Goal: Entertainment & Leisure: Consume media (video, audio)

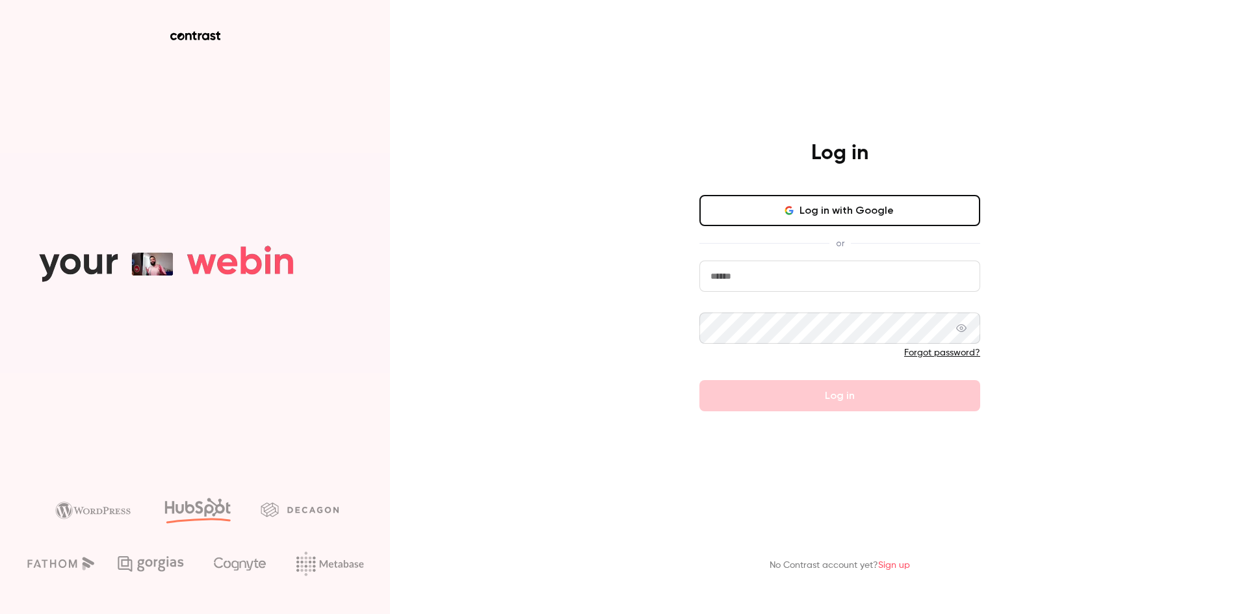
type input "**********"
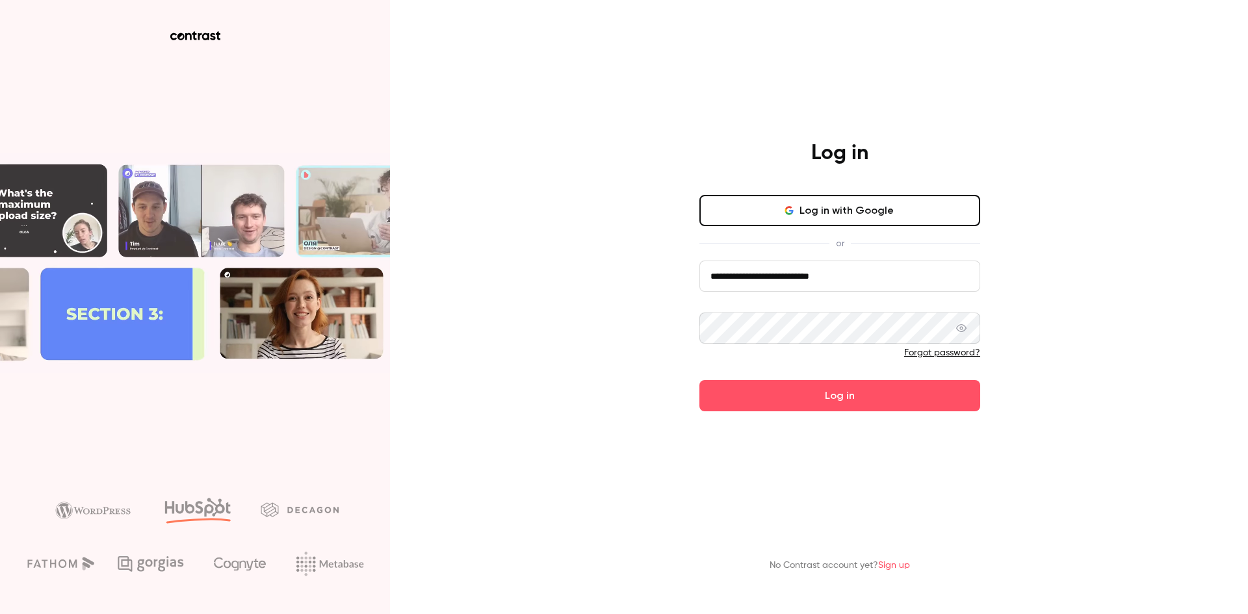
click at [668, 291] on div "**********" at bounding box center [624, 307] width 1248 height 614
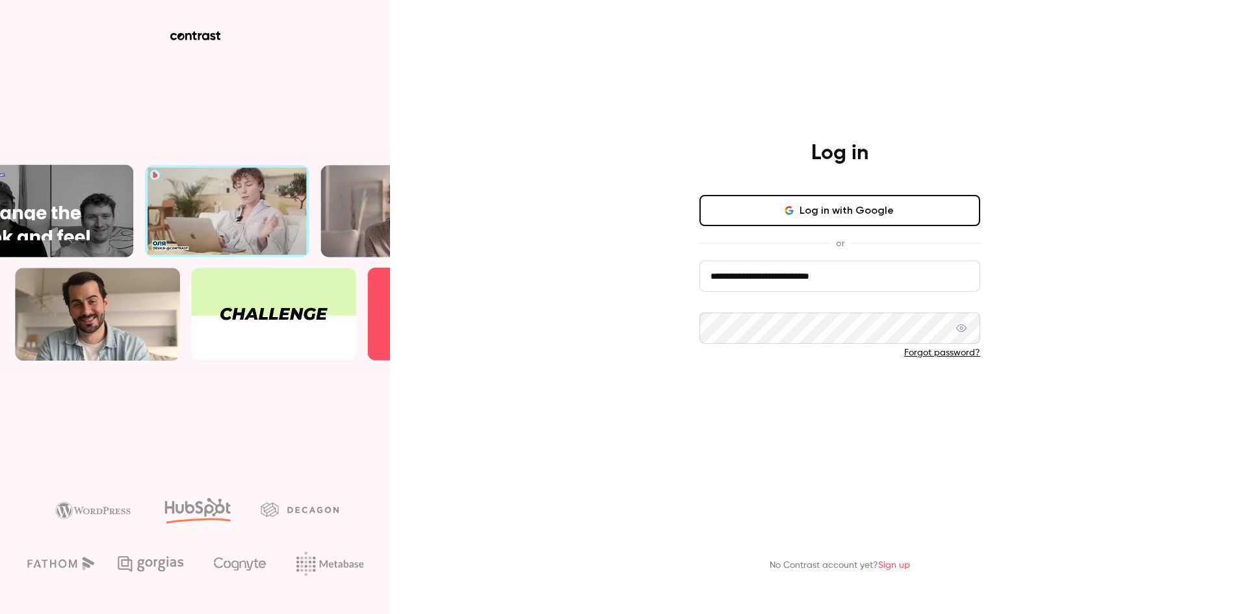
click at [836, 393] on button "Log in" at bounding box center [839, 395] width 281 height 31
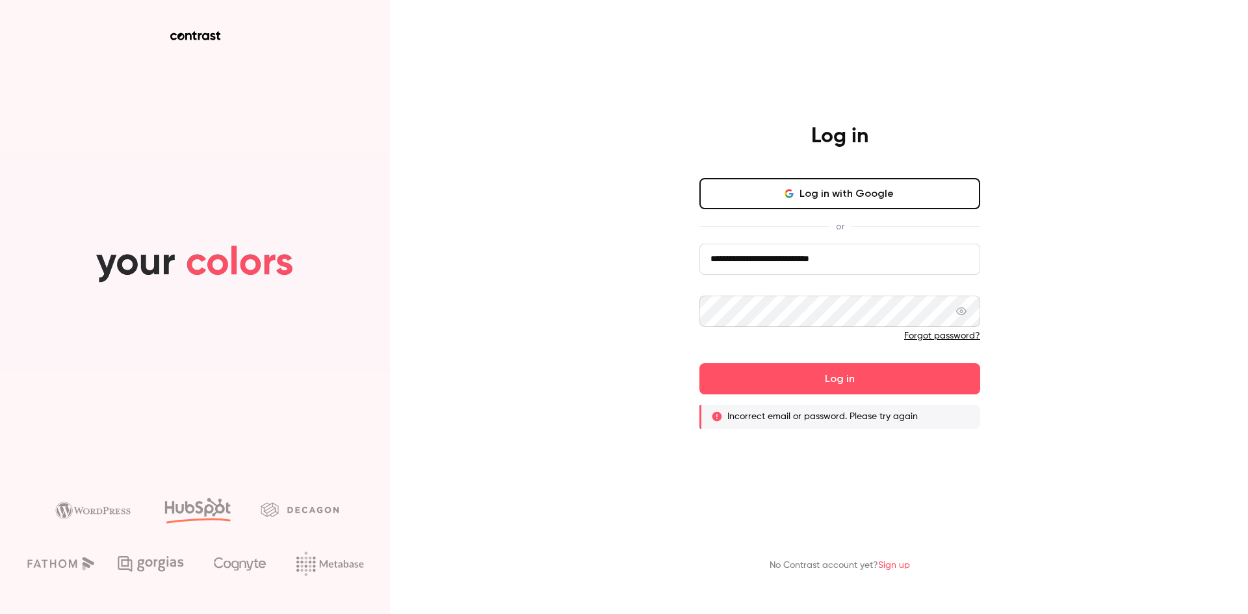
click at [843, 198] on button "Log in with Google" at bounding box center [839, 193] width 281 height 31
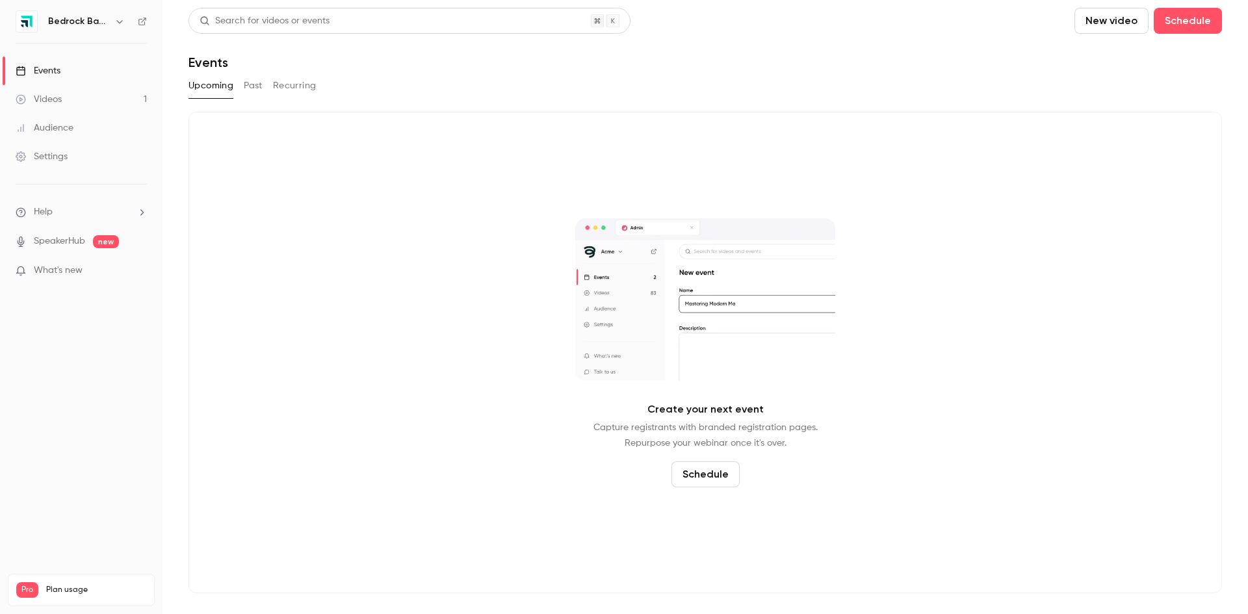
click at [120, 21] on icon "button" at bounding box center [119, 21] width 10 height 10
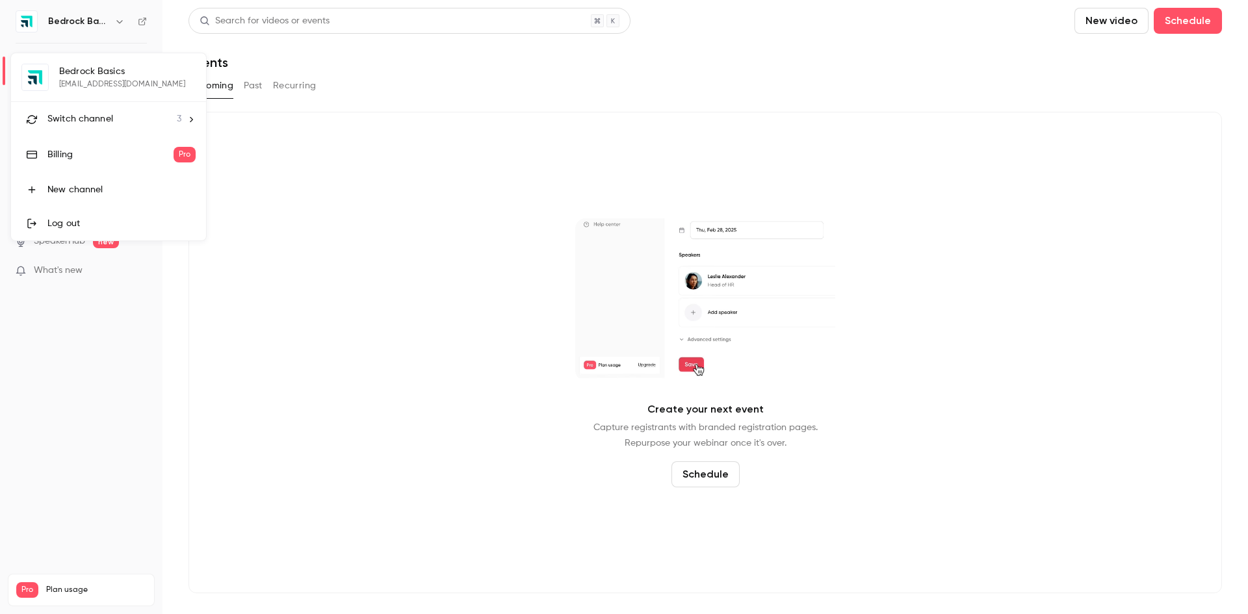
click at [122, 116] on div "Switch channel 3" at bounding box center [114, 119] width 134 height 14
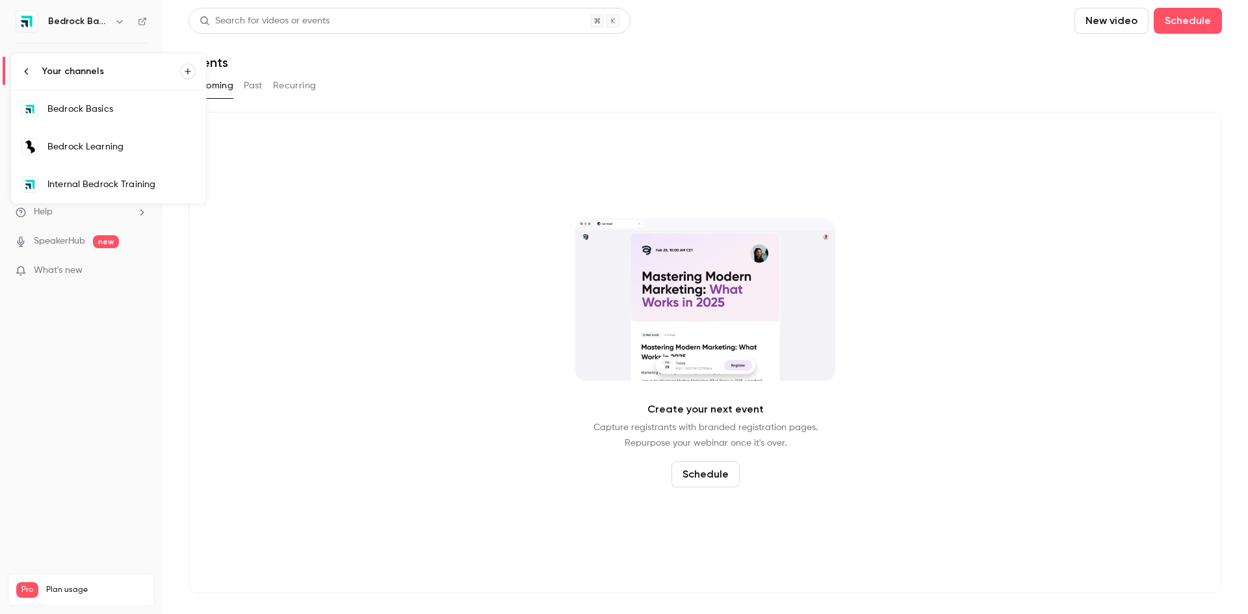
click at [118, 183] on div "Internal Bedrock Training" at bounding box center [121, 184] width 148 height 13
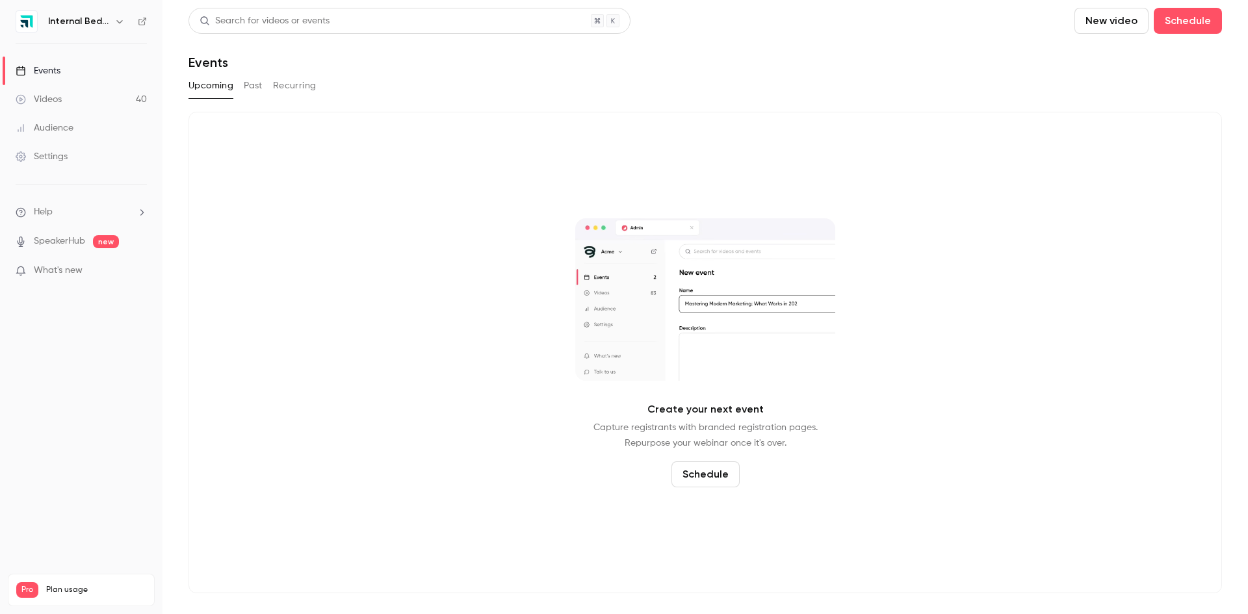
click at [256, 88] on button "Past" at bounding box center [253, 85] width 19 height 21
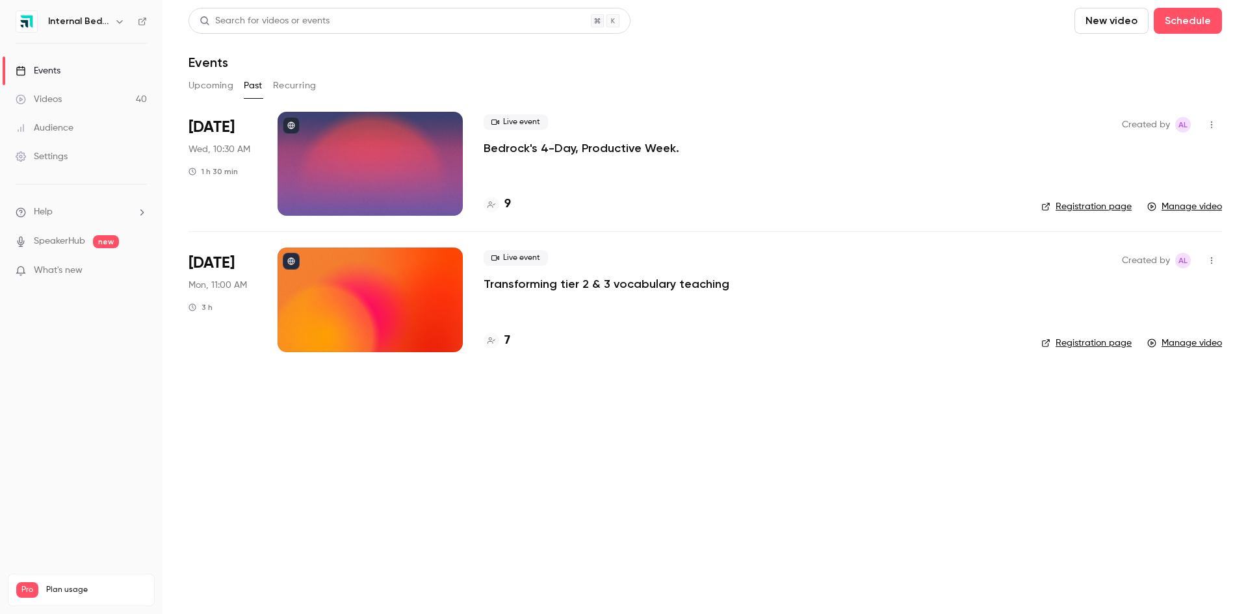
click at [311, 90] on button "Recurring" at bounding box center [295, 85] width 44 height 21
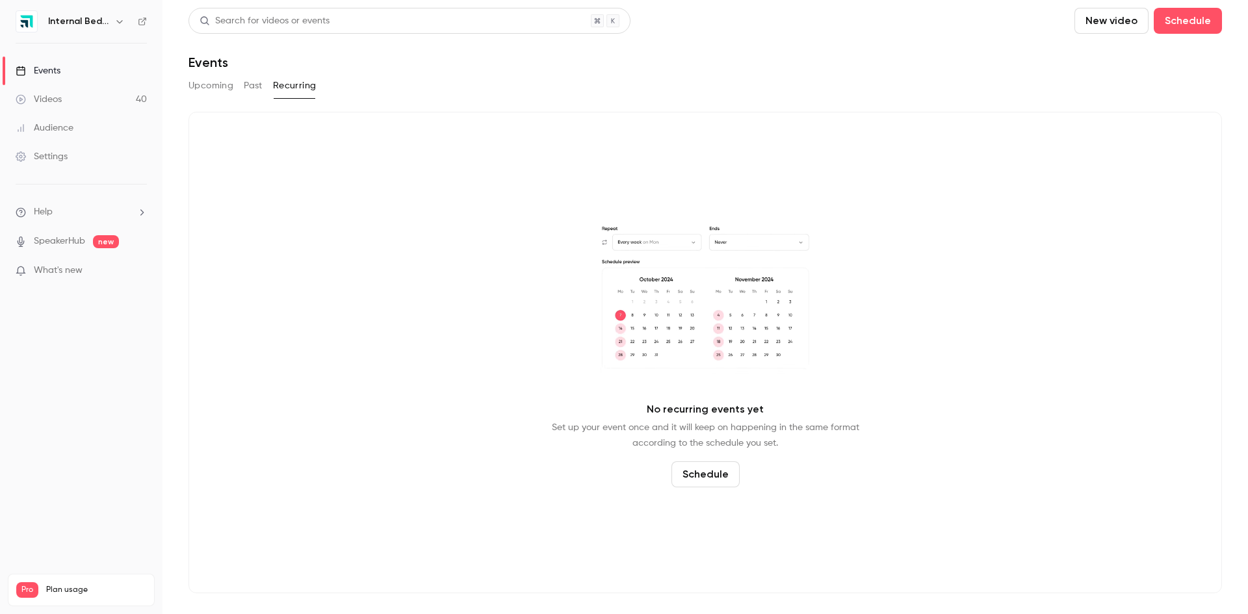
click at [259, 89] on button "Past" at bounding box center [253, 85] width 19 height 21
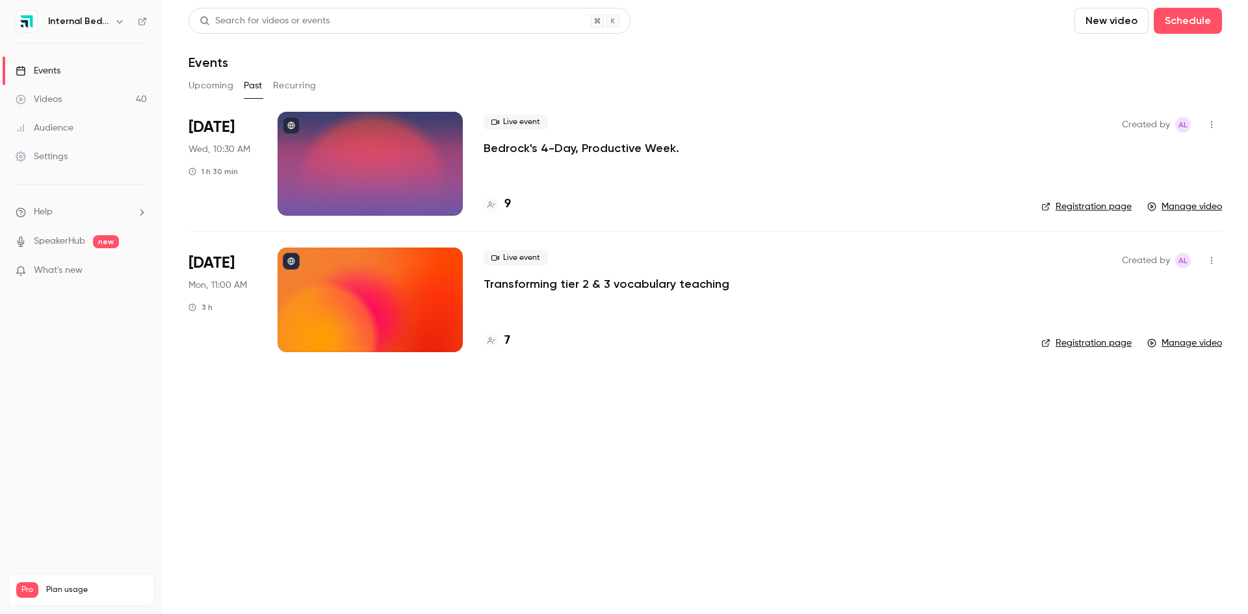
click at [120, 21] on icon "button" at bounding box center [119, 21] width 10 height 10
click at [348, 491] on div at bounding box center [624, 307] width 1248 height 614
click at [116, 23] on icon "button" at bounding box center [119, 21] width 10 height 10
click at [409, 65] on div at bounding box center [624, 307] width 1248 height 614
click at [51, 103] on div "Videos" at bounding box center [39, 99] width 46 height 13
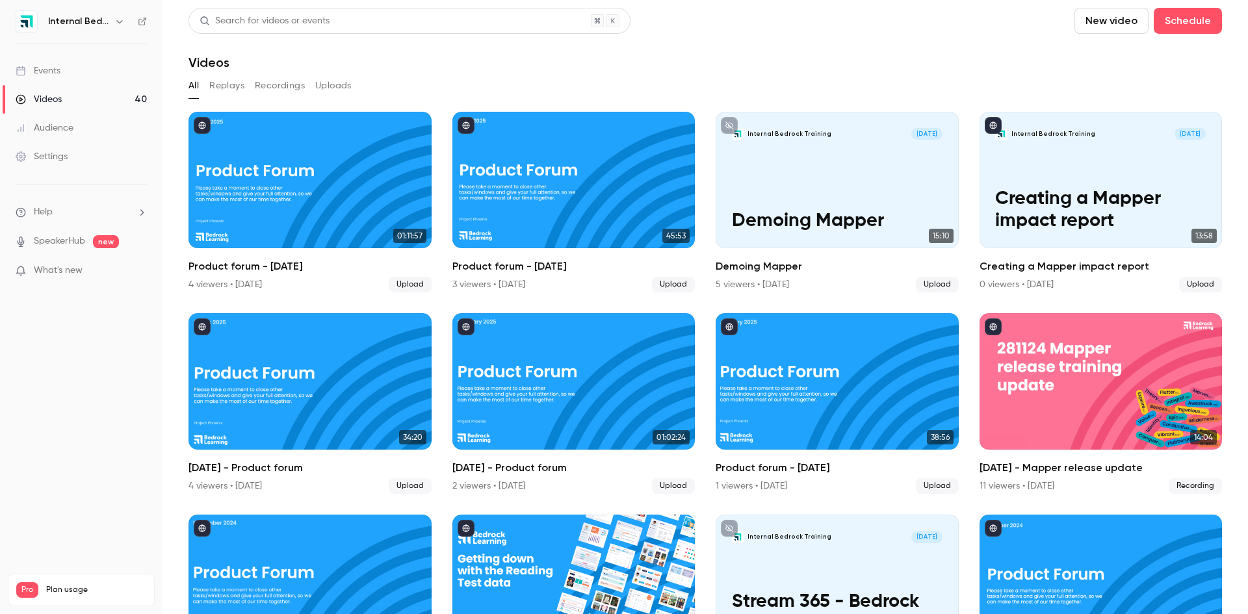
click at [122, 23] on icon "button" at bounding box center [119, 21] width 10 height 10
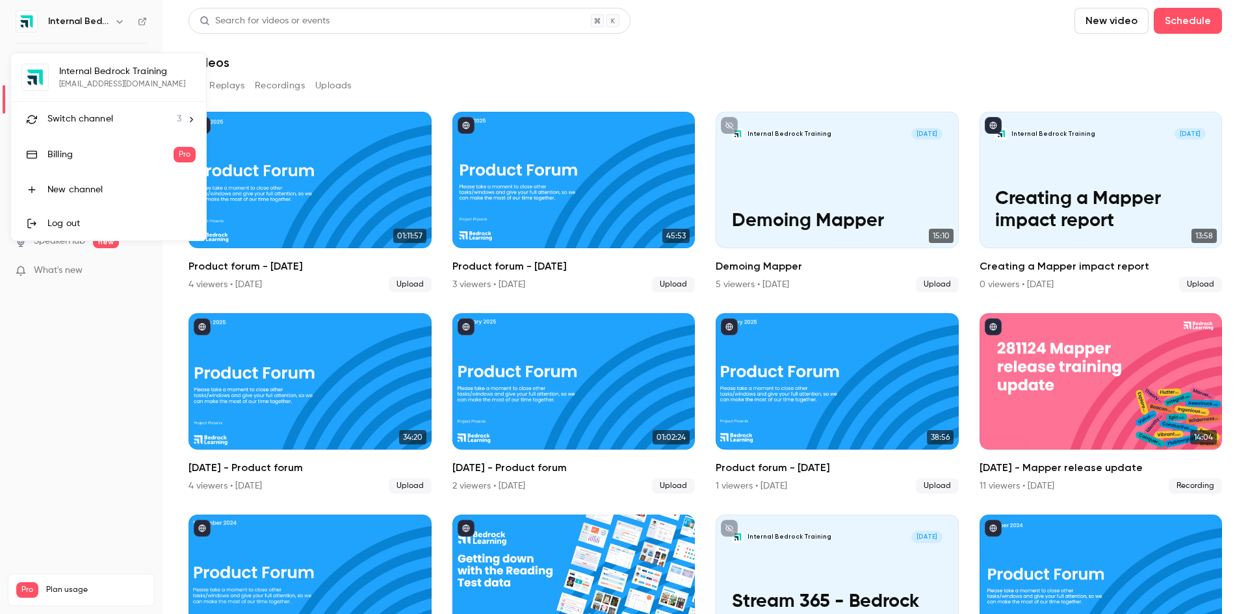
click at [121, 123] on div "Switch channel 3" at bounding box center [114, 119] width 134 height 14
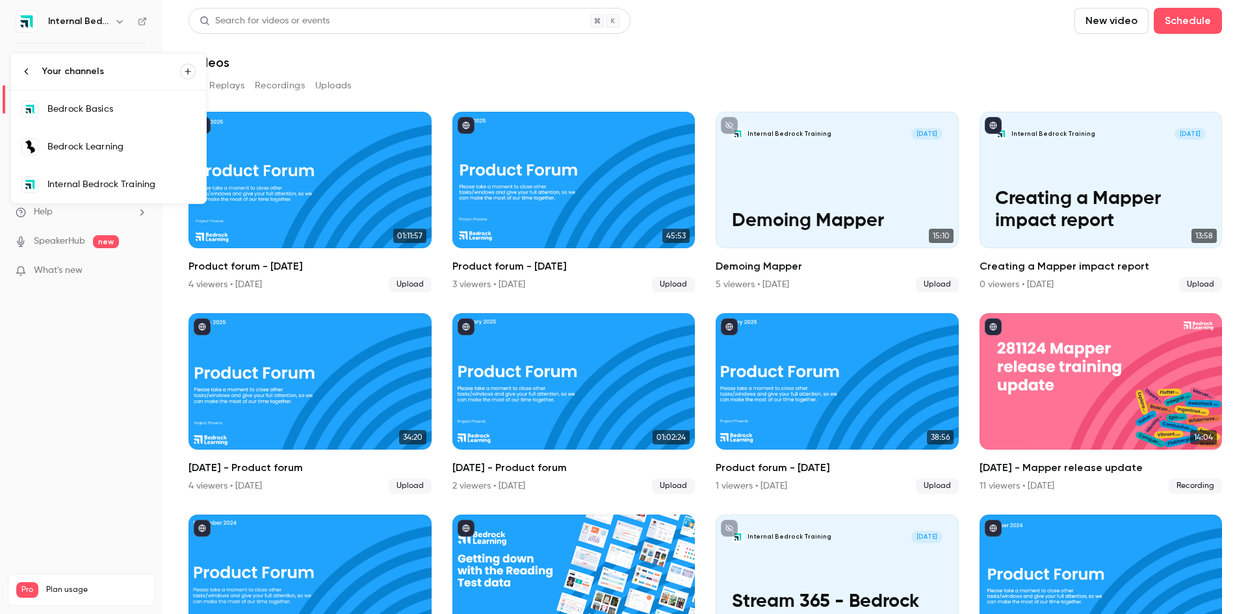
click at [470, 55] on div at bounding box center [624, 307] width 1248 height 614
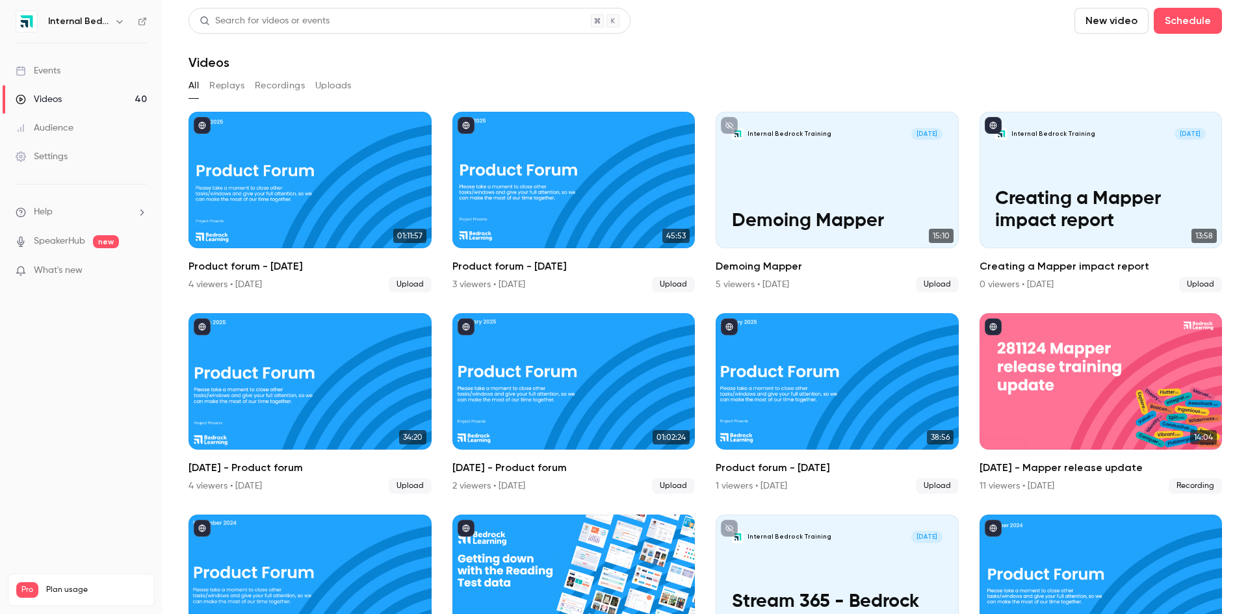
click at [68, 70] on link "Events" at bounding box center [81, 71] width 162 height 29
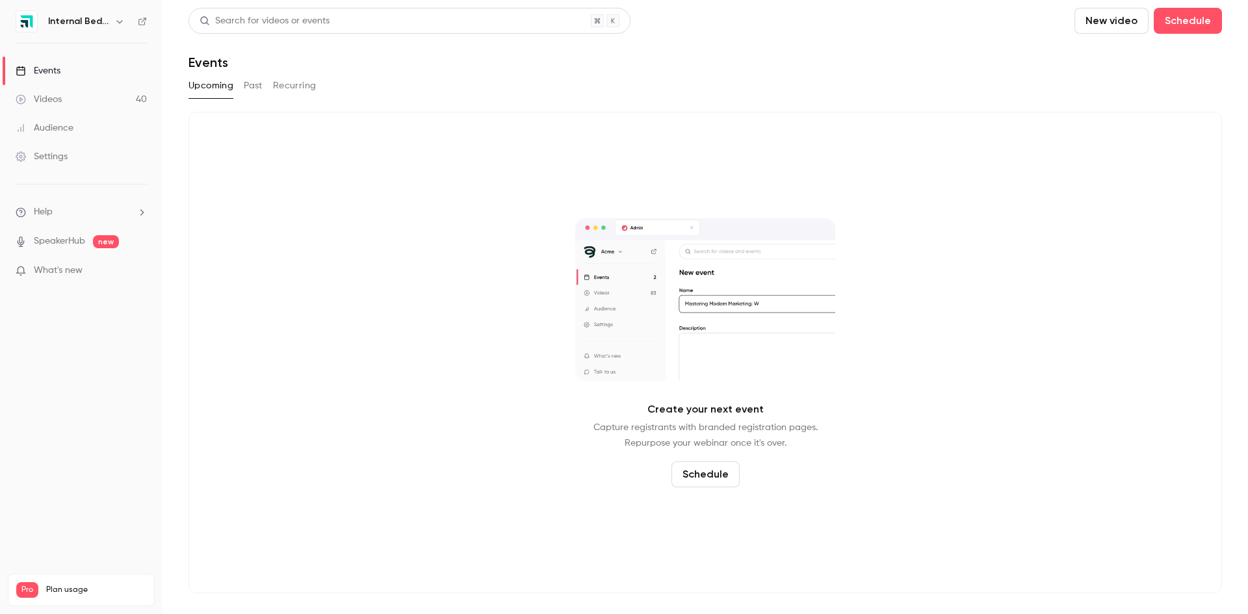
click at [253, 88] on button "Past" at bounding box center [253, 85] width 19 height 21
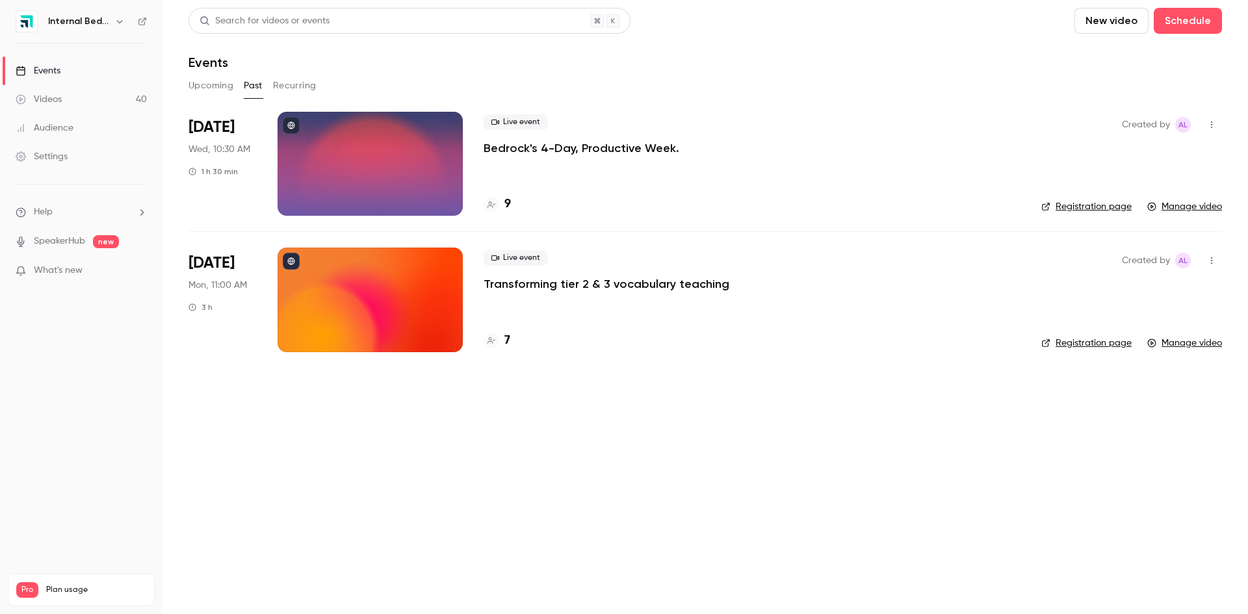
click at [536, 288] on p "Transforming tier 2 & 3 vocabulary teaching" at bounding box center [607, 284] width 246 height 16
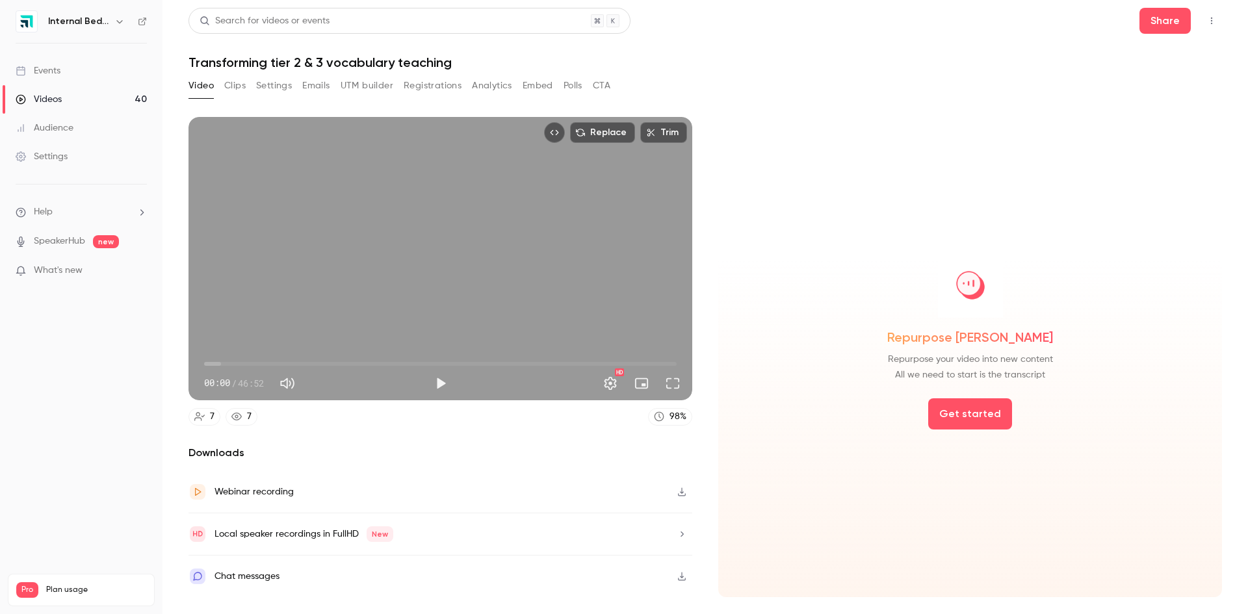
click at [51, 99] on div "Videos" at bounding box center [39, 99] width 46 height 13
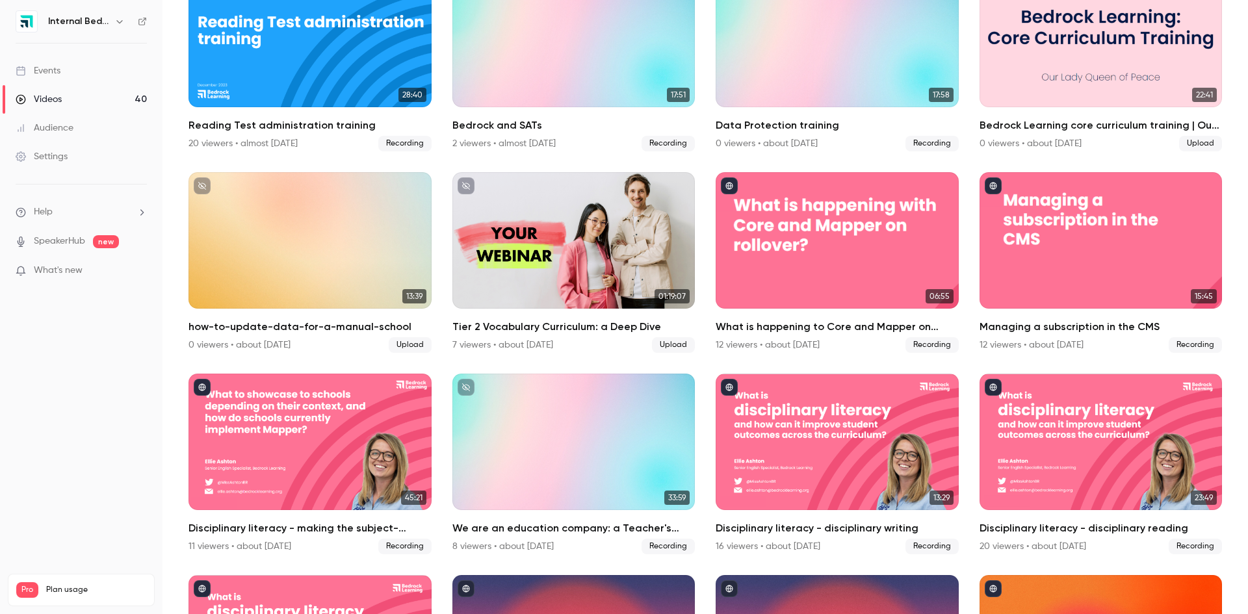
scroll to position [1494, 0]
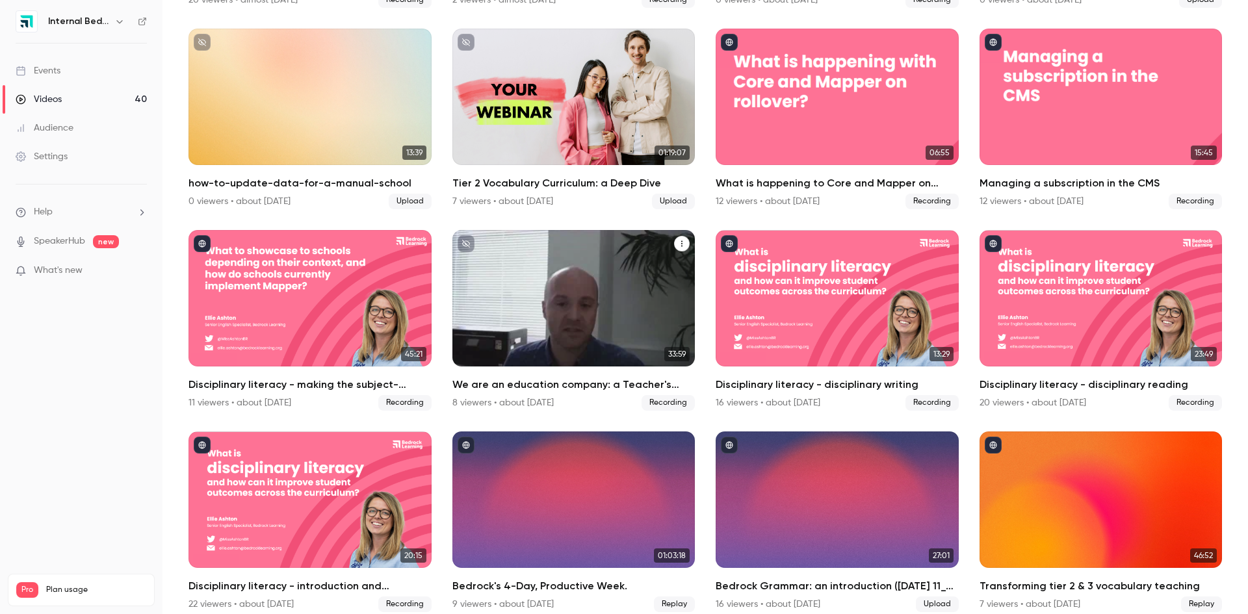
click at [674, 239] on button "We are an education company: a Teacher's Story." at bounding box center [682, 244] width 16 height 16
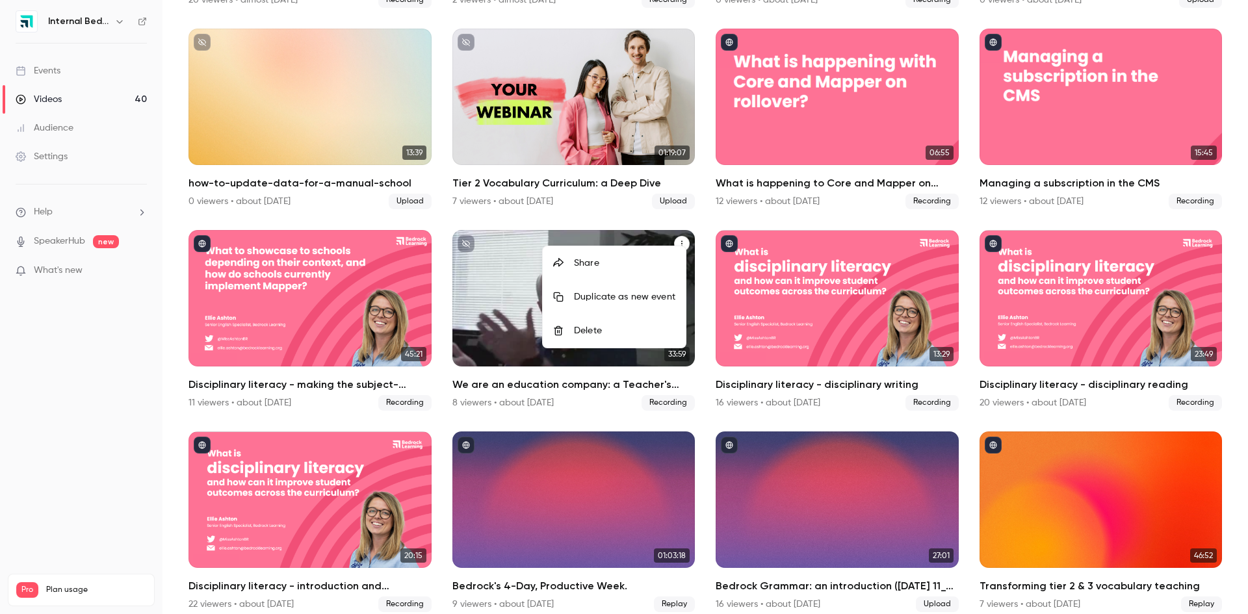
click at [502, 274] on div at bounding box center [624, 307] width 1248 height 614
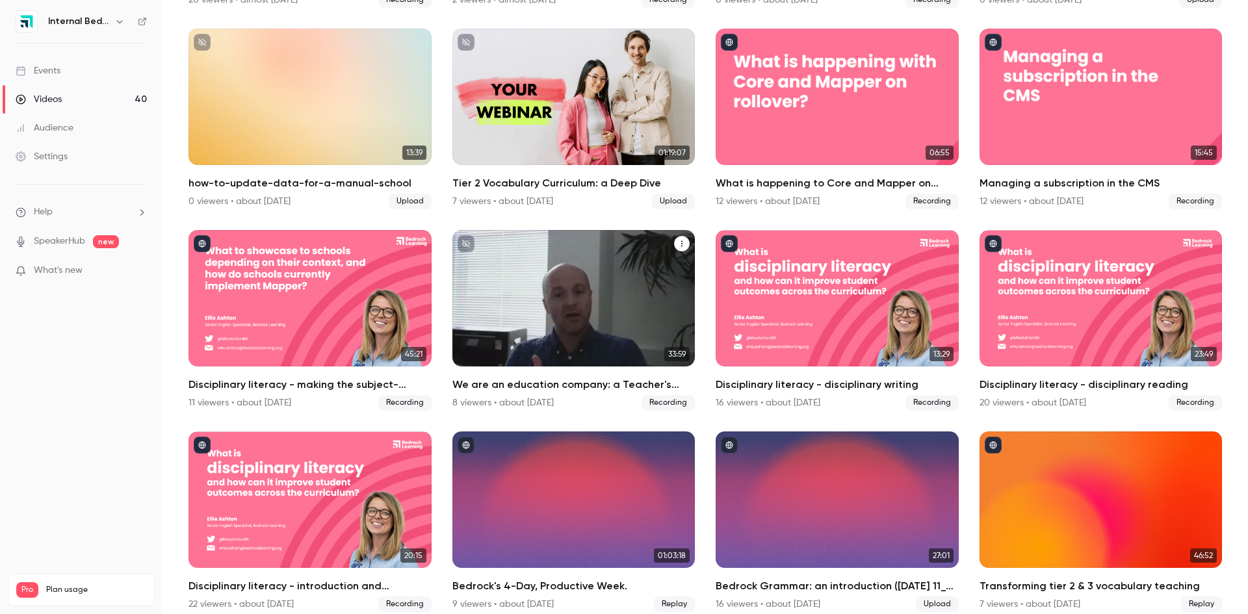
click at [502, 274] on div "We are an education company: a Teacher's Story." at bounding box center [573, 298] width 243 height 136
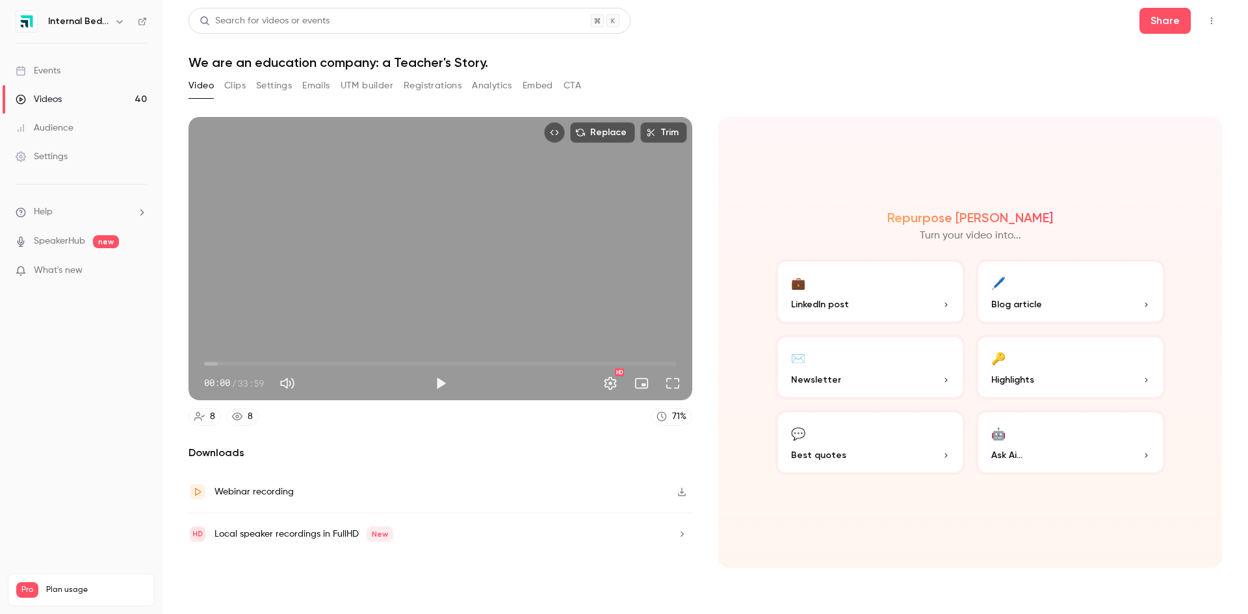
click at [682, 495] on icon "button" at bounding box center [682, 491] width 10 height 9
click at [58, 72] on div "Events" at bounding box center [38, 70] width 45 height 13
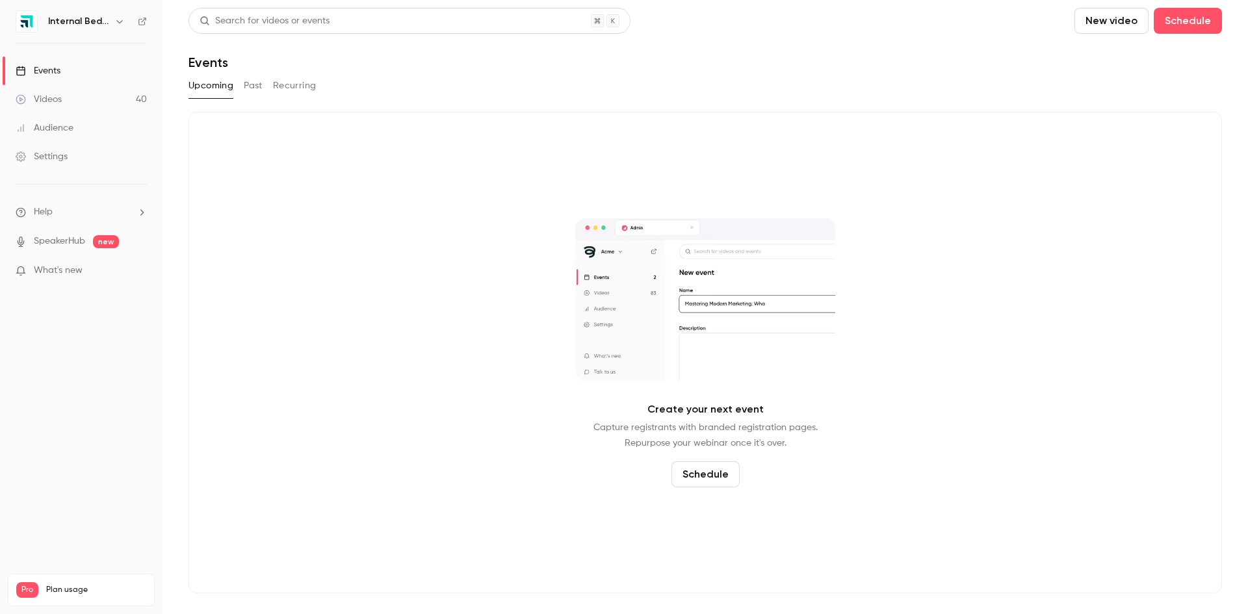
click at [260, 84] on button "Past" at bounding box center [253, 85] width 19 height 21
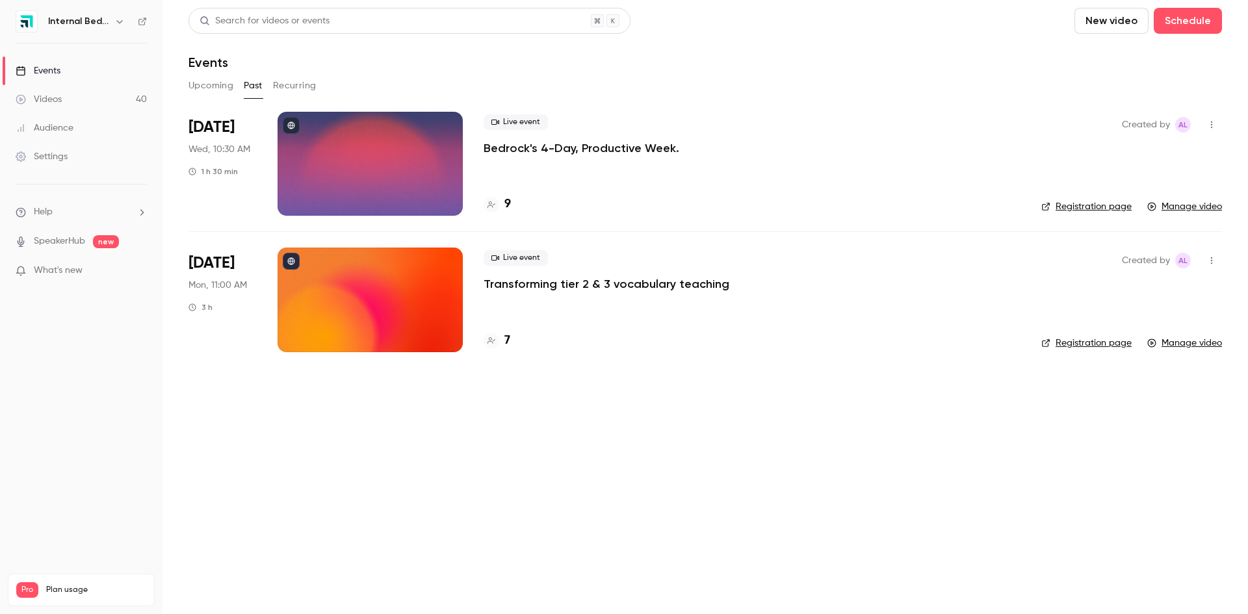
click at [615, 283] on p "Transforming tier 2 & 3 vocabulary teaching" at bounding box center [607, 284] width 246 height 16
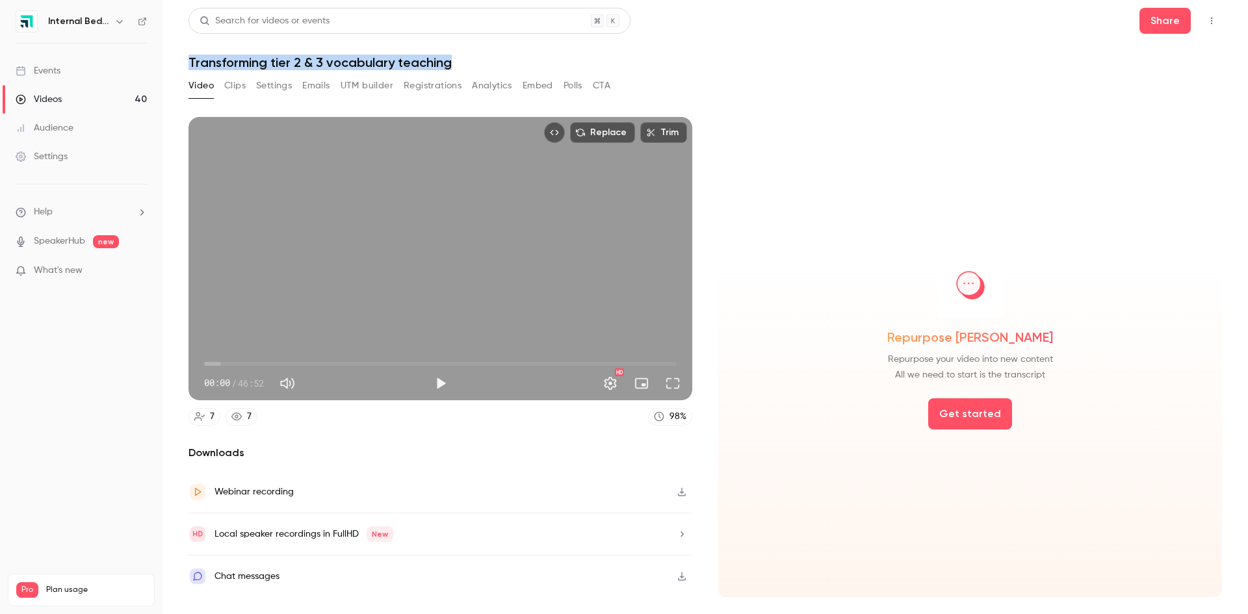
drag, startPoint x: 452, startPoint y: 64, endPoint x: 175, endPoint y: 68, distance: 277.6
click at [175, 68] on main "Search for videos or events Share Transforming tier 2 & 3 vocabulary teaching V…" at bounding box center [704, 307] width 1085 height 614
copy h1 "Transforming tier 2 & 3 vocabulary teaching"
click at [685, 494] on icon "button" at bounding box center [682, 492] width 8 height 8
click at [89, 103] on link "Videos 40" at bounding box center [81, 99] width 162 height 29
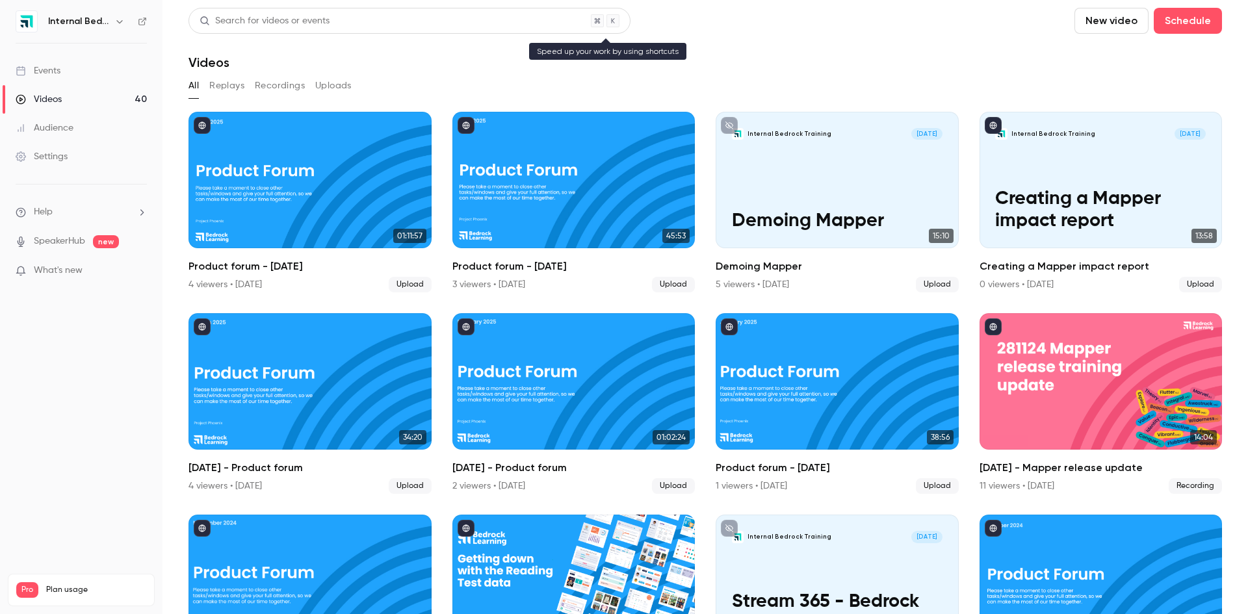
click at [408, 19] on div "Search for videos or events" at bounding box center [409, 21] width 442 height 26
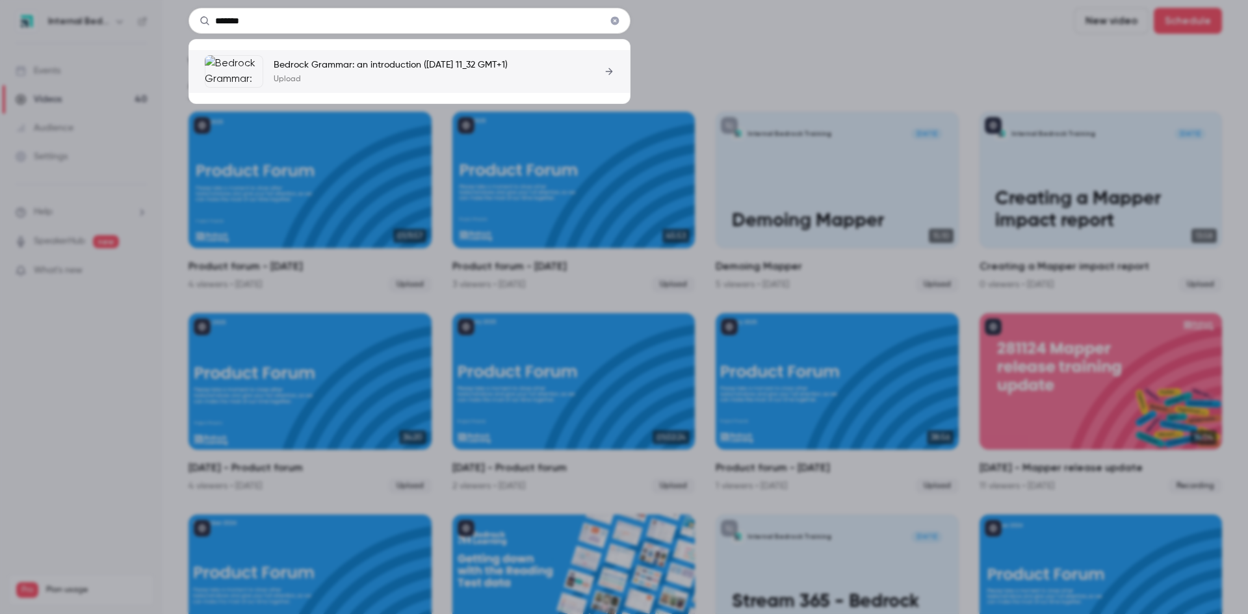
type input "*******"
click at [370, 65] on p "Bedrock Grammar: an introduction ([DATE] 11_32 GMT+1)" at bounding box center [391, 64] width 234 height 13
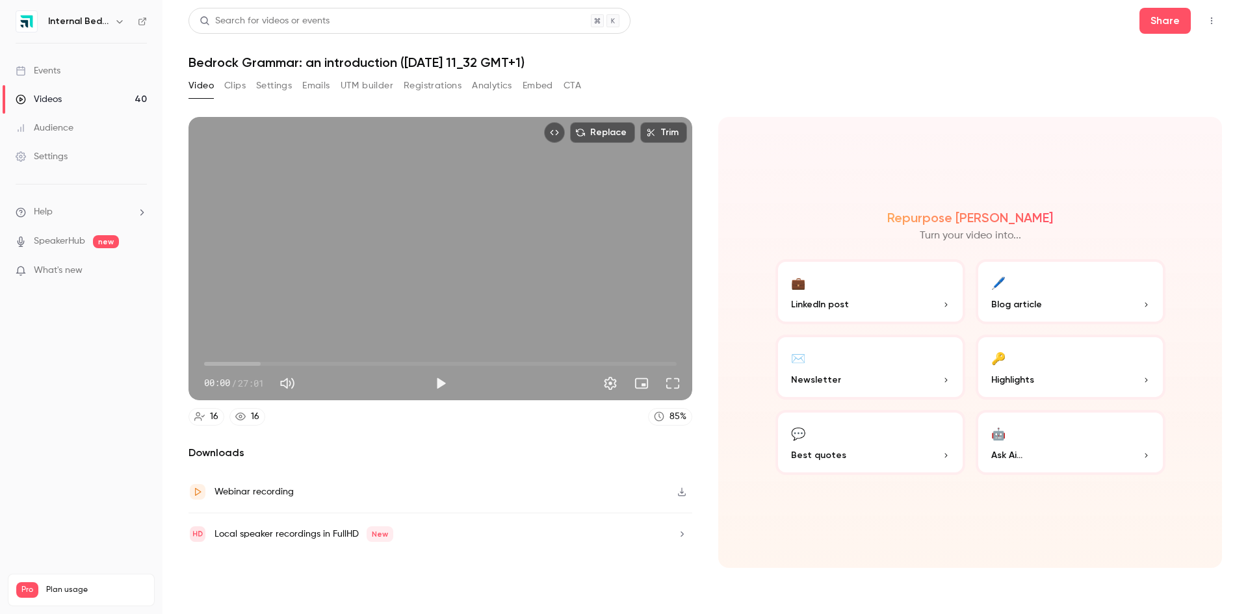
click at [683, 495] on icon "button" at bounding box center [682, 491] width 10 height 9
click at [292, 16] on div "Search for videos or events" at bounding box center [265, 21] width 130 height 14
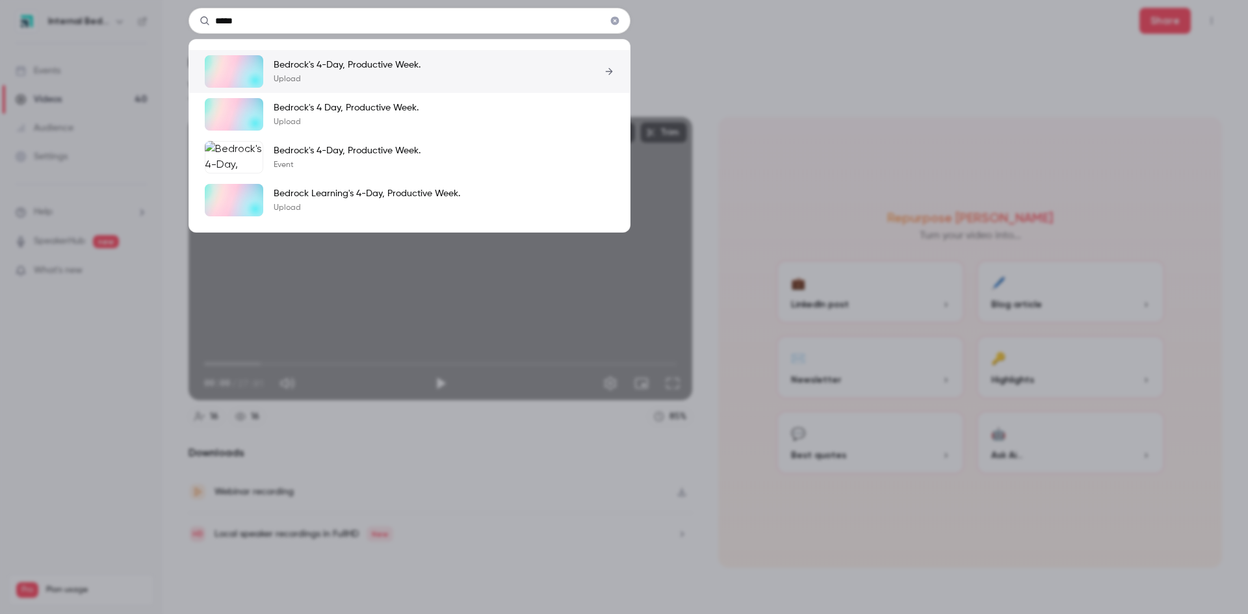
type input "*****"
click at [337, 69] on p "Bedrock's 4-Day, Productive Week." at bounding box center [347, 64] width 147 height 13
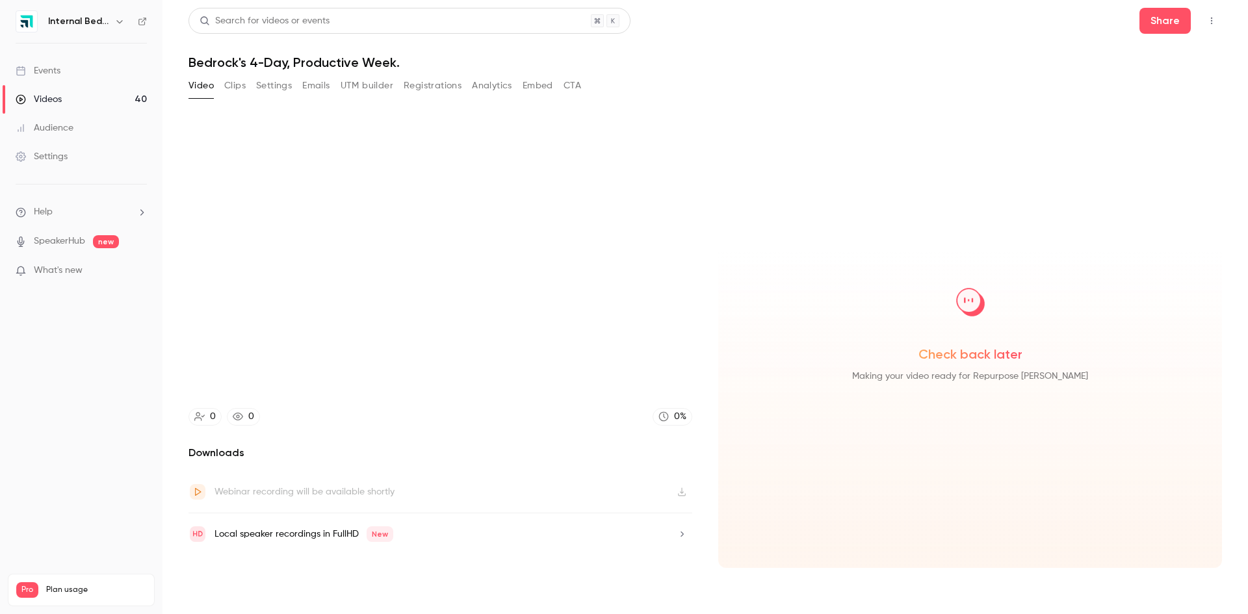
click at [70, 99] on link "Videos 40" at bounding box center [81, 99] width 162 height 29
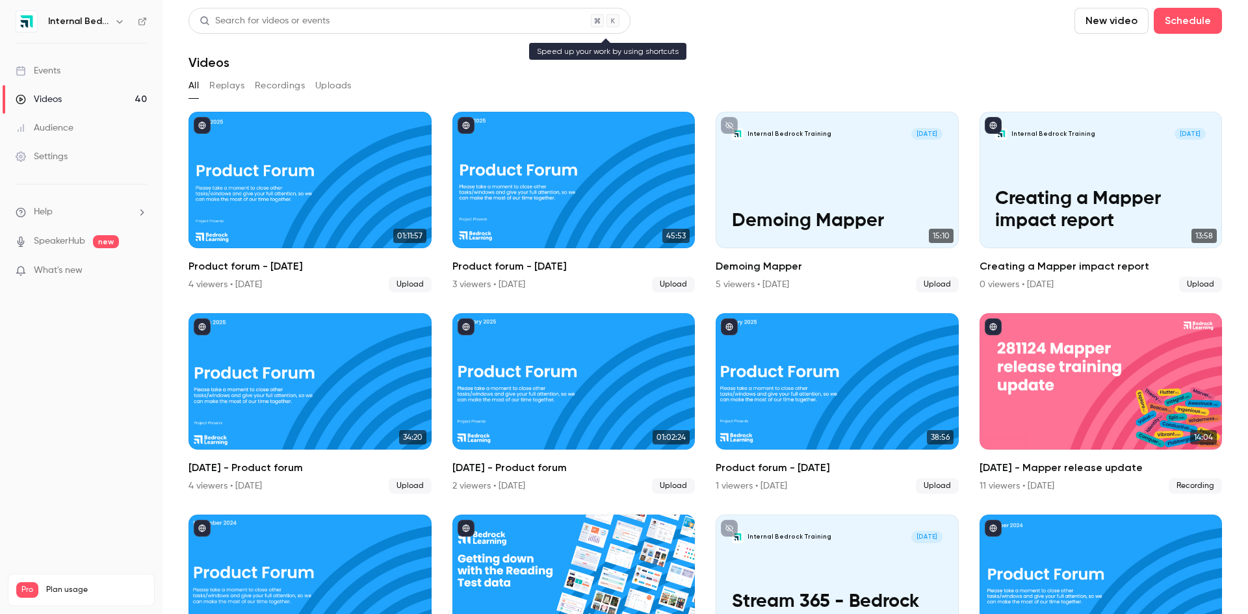
click at [441, 15] on div "Search for videos or events" at bounding box center [409, 21] width 442 height 26
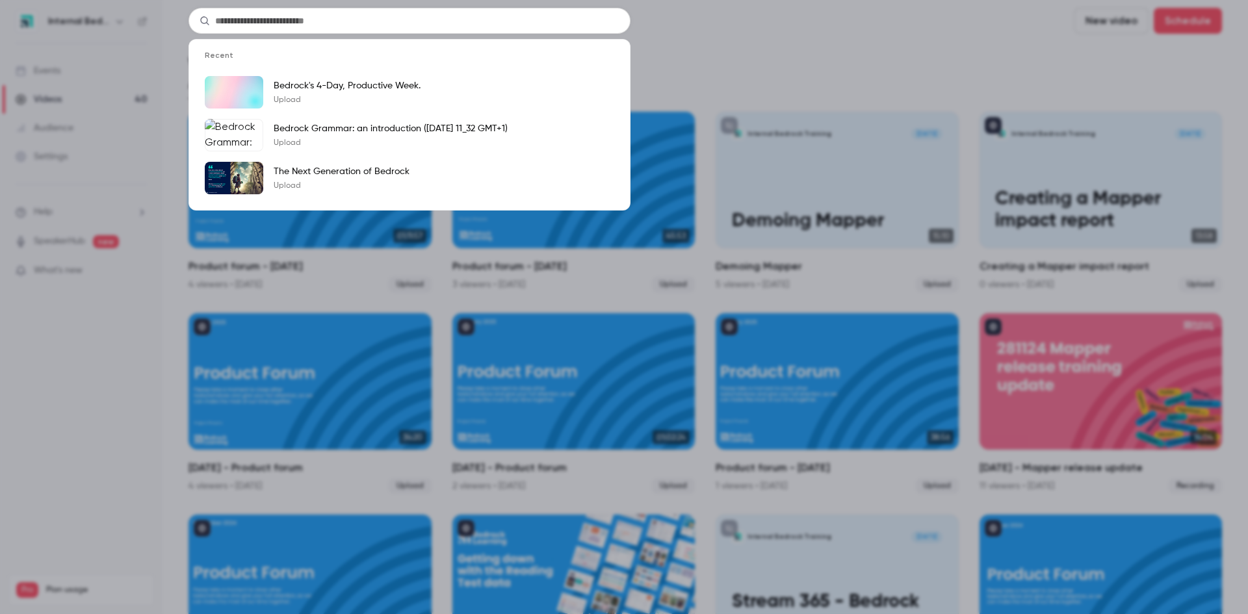
click at [798, 51] on div "Recent Bedrock's 4-Day, Productive Week. Upload Bedrock Grammar: an introductio…" at bounding box center [624, 307] width 1248 height 614
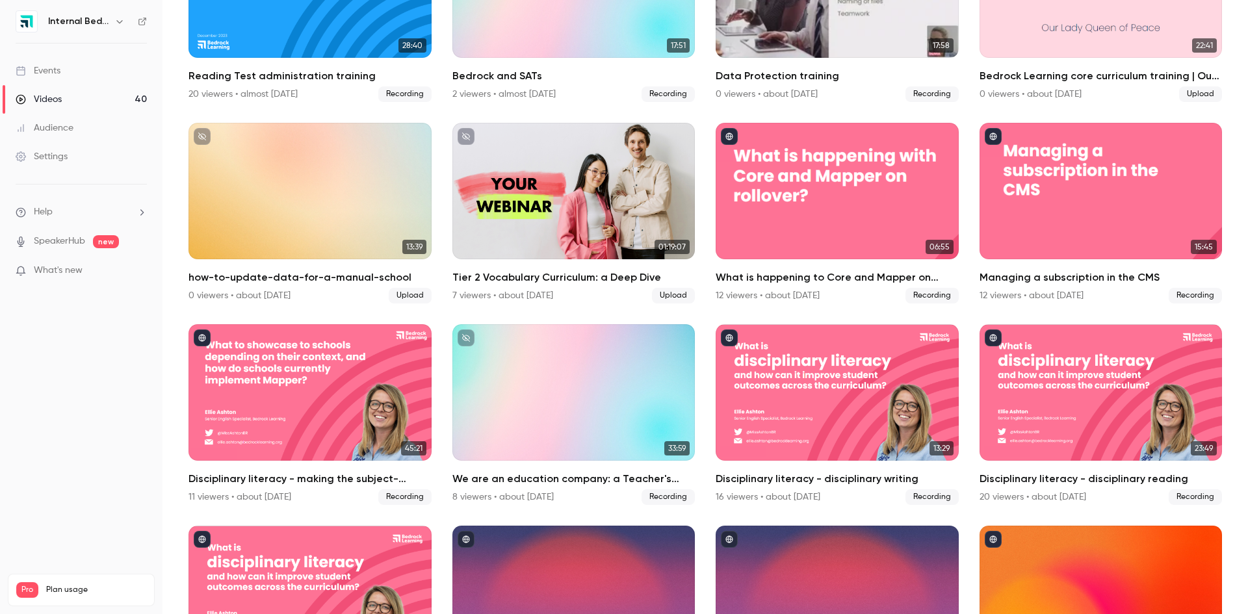
scroll to position [1494, 0]
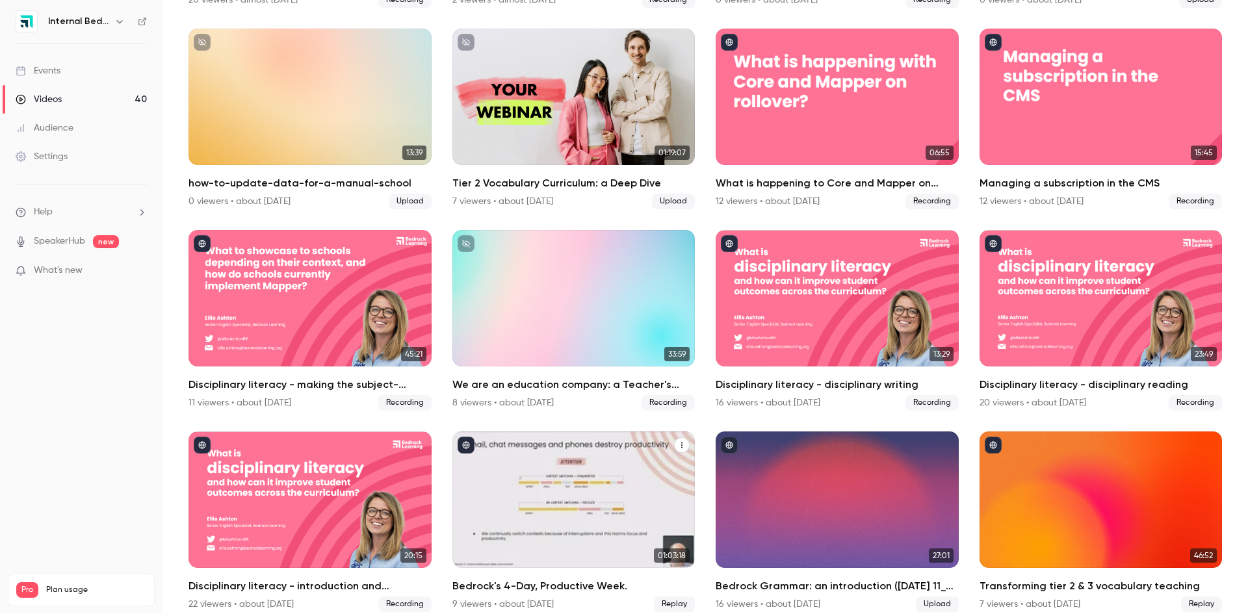
click at [630, 467] on div "Bedrock's 4-Day, Productive Week." at bounding box center [573, 500] width 243 height 136
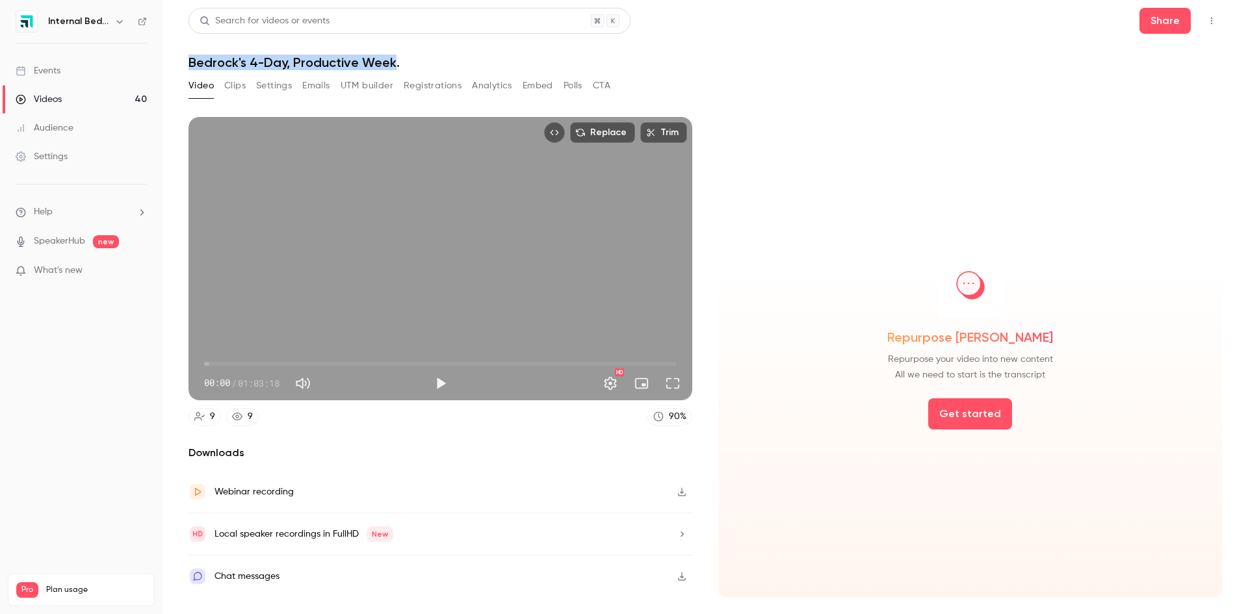
drag, startPoint x: 393, startPoint y: 63, endPoint x: 172, endPoint y: 62, distance: 220.4
click at [172, 62] on main "Search for videos or events Share Bedrock's 4-Day, Productive Week. Video Clips…" at bounding box center [704, 307] width 1085 height 614
copy h1 "Bedrock's 4-Day, Productive Week"
click at [682, 494] on icon "button" at bounding box center [682, 491] width 10 height 9
